Goal: Information Seeking & Learning: Learn about a topic

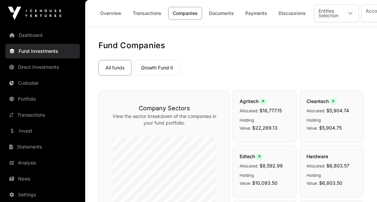
click at [153, 68] on link "Growth Fund II" at bounding box center [157, 67] width 46 height 15
click at [155, 71] on link "Growth Fund II" at bounding box center [157, 67] width 46 height 15
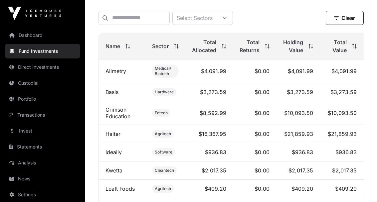
scroll to position [254, 0]
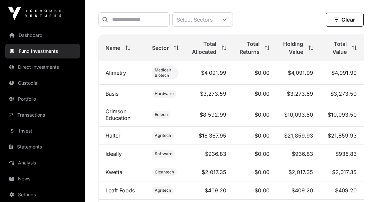
click at [355, 51] on div "Total Value" at bounding box center [341, 48] width 30 height 16
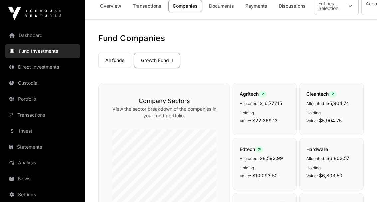
scroll to position [0, 0]
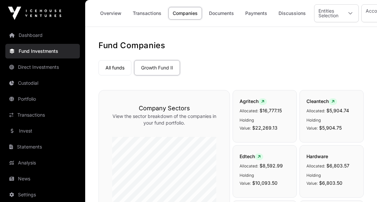
click at [108, 63] on link "All funds" at bounding box center [114, 67] width 33 height 15
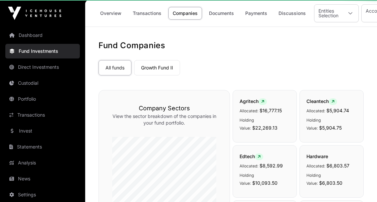
click at [109, 70] on link "All funds" at bounding box center [114, 67] width 33 height 15
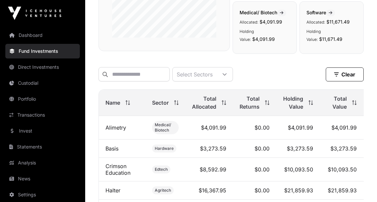
scroll to position [200, 0]
click at [353, 104] on span at bounding box center [352, 102] width 7 height 5
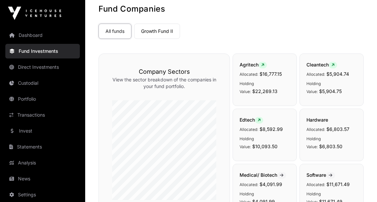
scroll to position [33, 0]
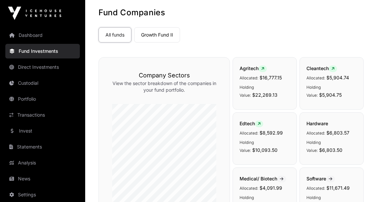
click at [23, 38] on link "Dashboard" at bounding box center [42, 35] width 75 height 15
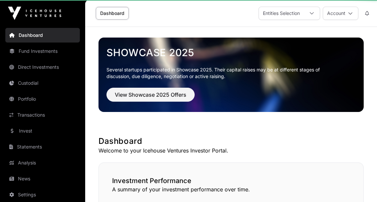
click at [27, 65] on link "Direct Investments" at bounding box center [42, 67] width 75 height 15
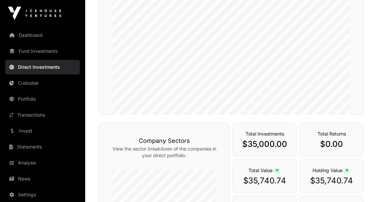
scroll to position [102, 0]
click at [21, 50] on link "Fund Investments" at bounding box center [42, 51] width 75 height 15
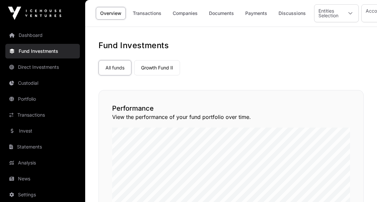
click at [25, 99] on link "Portfolio" at bounding box center [42, 99] width 75 height 15
click at [24, 101] on link "Portfolio" at bounding box center [42, 99] width 75 height 15
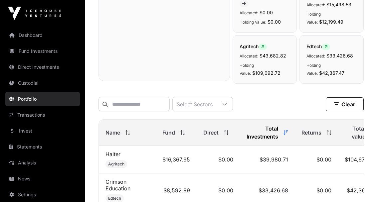
scroll to position [229, 0]
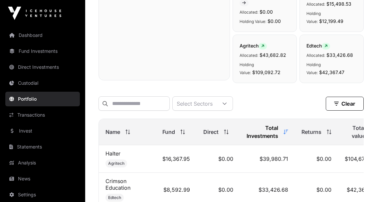
click at [356, 131] on span "Total value" at bounding box center [355, 132] width 21 height 16
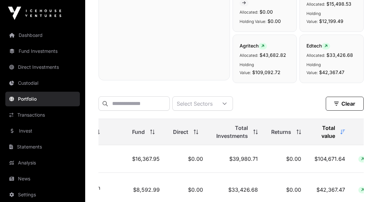
scroll to position [0, 32]
click at [336, 132] on span at bounding box center [339, 132] width 7 height 5
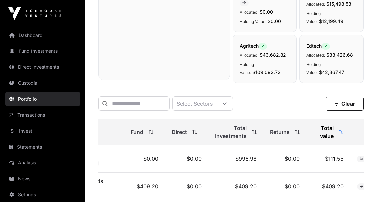
click at [339, 132] on icon at bounding box center [341, 132] width 5 height 5
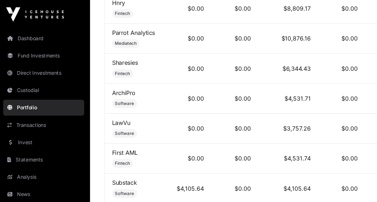
scroll to position [0, 0]
click at [105, 61] on link "Sharesies" at bounding box center [117, 57] width 24 height 7
click at [110, 61] on link "Sharesies" at bounding box center [117, 57] width 24 height 7
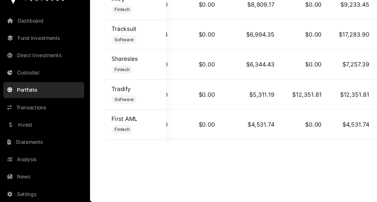
scroll to position [221, 33]
